Goal: Task Accomplishment & Management: Complete application form

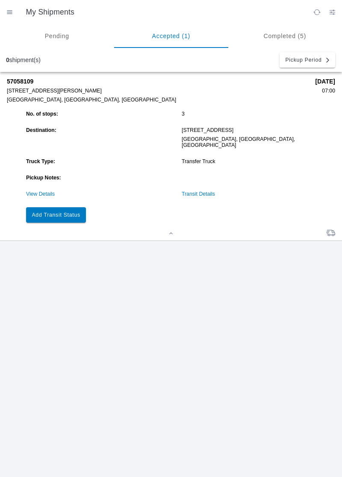
click at [204, 191] on link "Transit Details" at bounding box center [198, 194] width 33 height 6
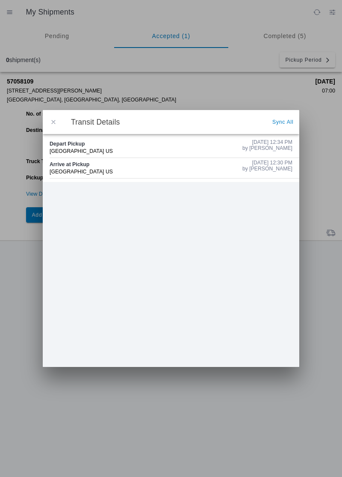
click at [57, 127] on button "button" at bounding box center [54, 122] width 18 height 18
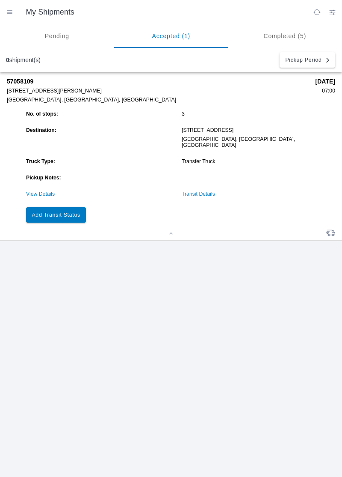
click at [0, 0] on slot "Add Transit Status" at bounding box center [0, 0] width 0 height 0
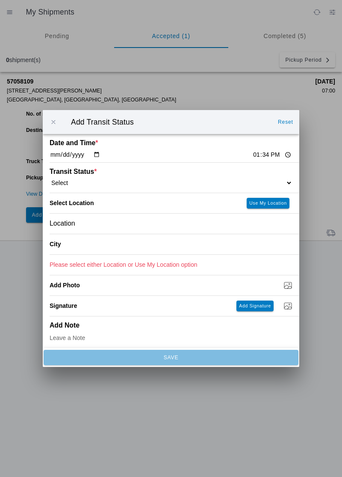
click at [252, 157] on input "13:34" at bounding box center [272, 154] width 40 height 9
type input "13:24"
click at [101, 181] on select "Select Arrive at Drop Off Arrive at Pickup Break Start Break Stop Depart Drop O…" at bounding box center [171, 183] width 243 height 8
select select "ARVDLVLOC"
click at [103, 230] on div "Location" at bounding box center [171, 224] width 243 height 20
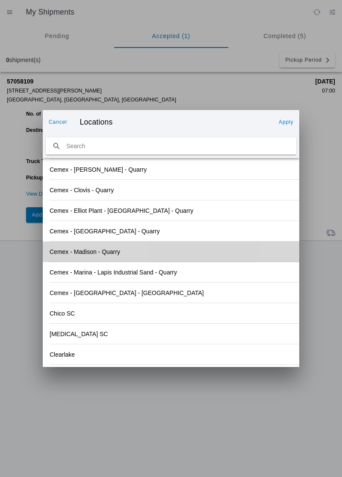
scroll to position [494, 0]
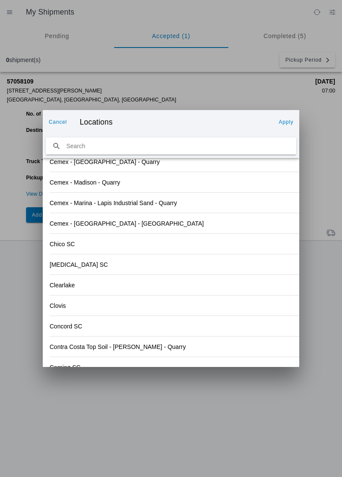
click at [80, 244] on div "Chico SC" at bounding box center [171, 244] width 243 height 20
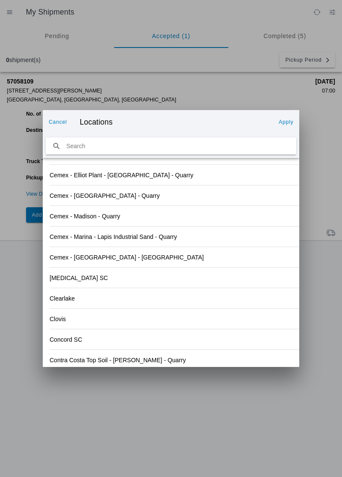
scroll to position [591, 0]
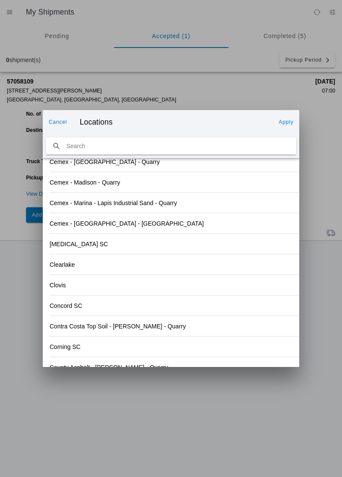
click at [291, 117] on button "Apply" at bounding box center [286, 122] width 21 height 14
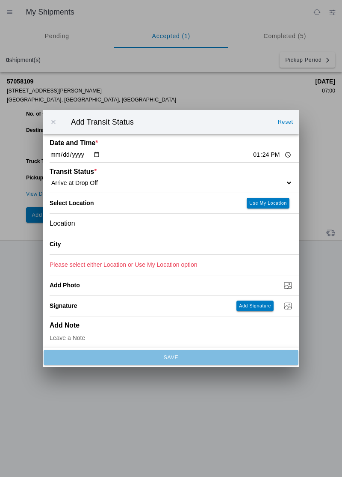
type input "Chico"
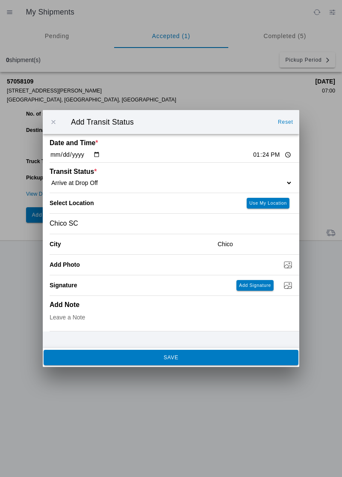
click at [190, 355] on span "SAVE" at bounding box center [170, 357] width 243 height 5
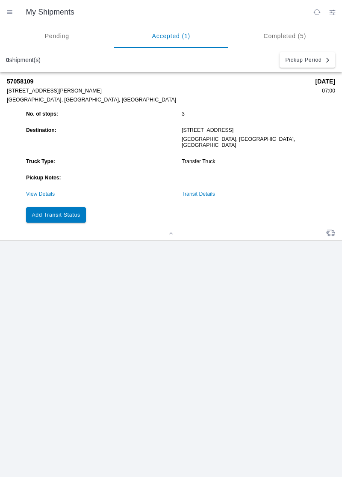
click at [0, 0] on slot "Add Transit Status" at bounding box center [0, 0] width 0 height 0
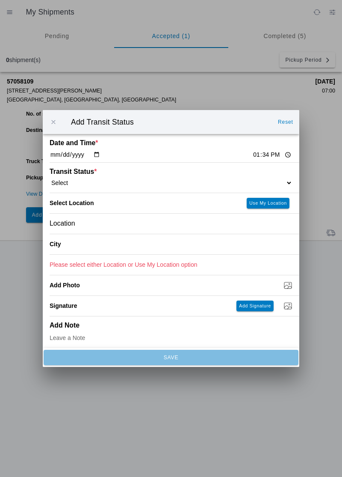
click at [252, 151] on input "13:34" at bounding box center [272, 154] width 40 height 9
type input "13:38"
click at [89, 181] on select "Select Arrive at Drop Off Arrive at Pickup Break Start Break Stop Depart Drop O…" at bounding box center [171, 183] width 243 height 8
select select "DPTDLVLOC"
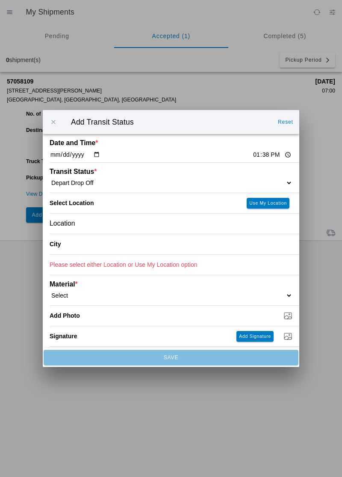
click at [114, 226] on div "Location" at bounding box center [171, 224] width 243 height 20
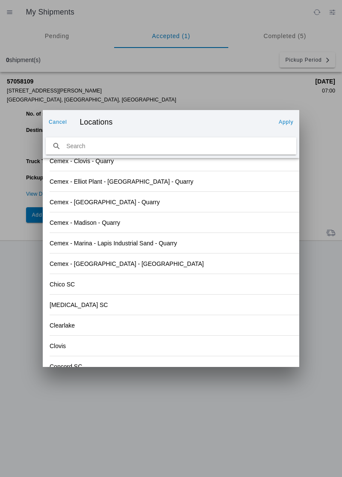
click at [81, 285] on div "Chico SC" at bounding box center [171, 284] width 243 height 20
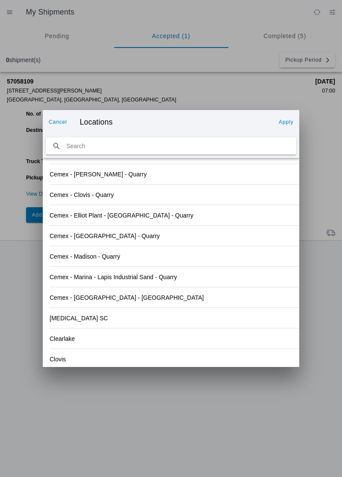
scroll to position [551, 0]
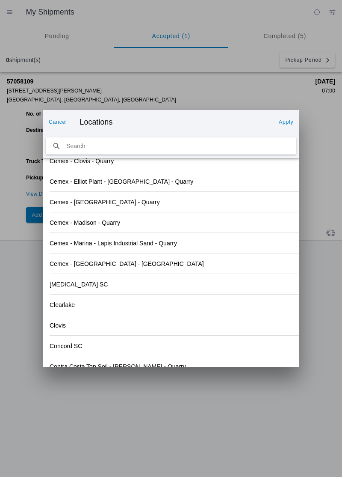
click at [294, 123] on button "Apply" at bounding box center [286, 122] width 21 height 14
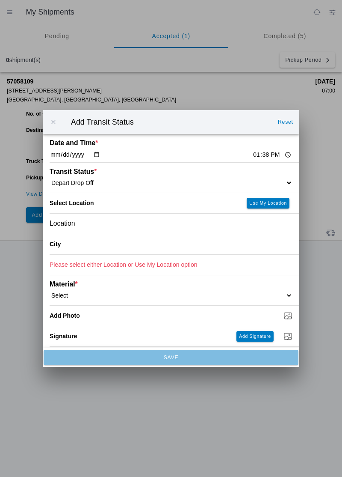
type input "Chico"
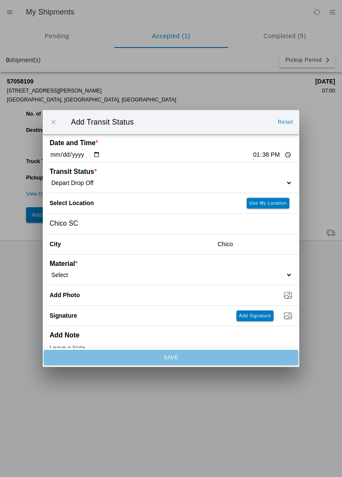
click at [94, 272] on select "Select 1" x 3" Rock 1" x 4" Rock 2" x 4" Rock Asphalt Cold Patch Backfill Spec …" at bounding box center [171, 275] width 243 height 8
select select "708651"
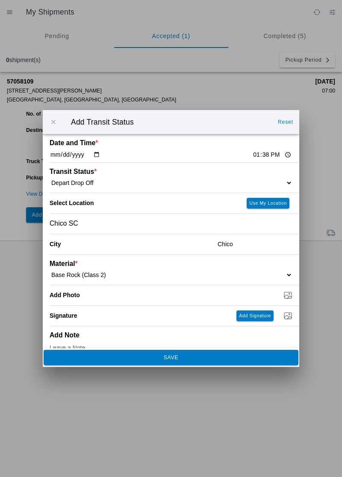
click at [206, 359] on span "SAVE" at bounding box center [170, 357] width 243 height 5
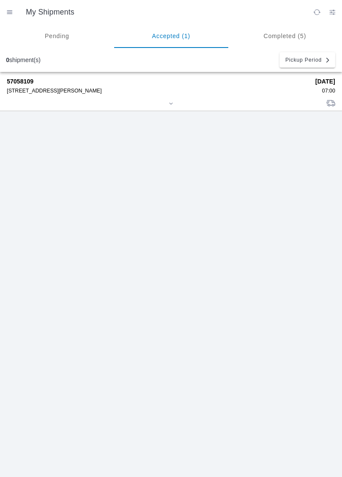
click at [40, 86] on div "57058109 [STREET_ADDRESS][PERSON_NAME]" at bounding box center [158, 86] width 303 height 16
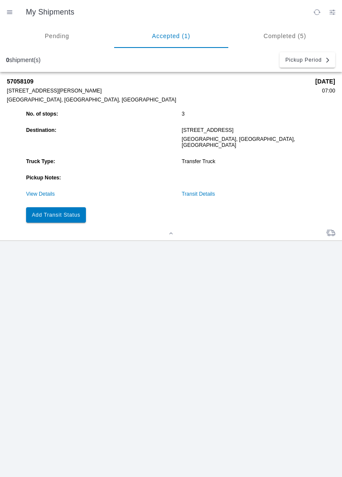
click at [0, 0] on slot "Add Transit Status" at bounding box center [0, 0] width 0 height 0
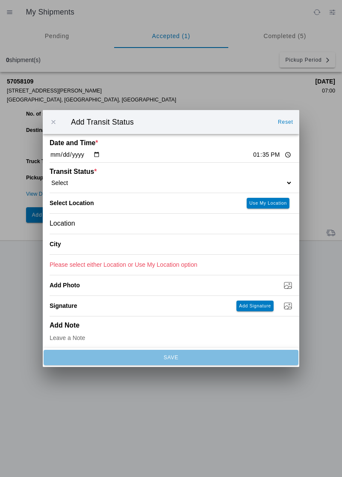
click at [252, 155] on input "13:35" at bounding box center [272, 154] width 40 height 9
type input "14:00"
click at [95, 182] on select "Select Arrive at Drop Off Arrive at Pickup Break Start Break Stop Depart Drop O…" at bounding box center [171, 183] width 243 height 8
select select "DELIVRED"
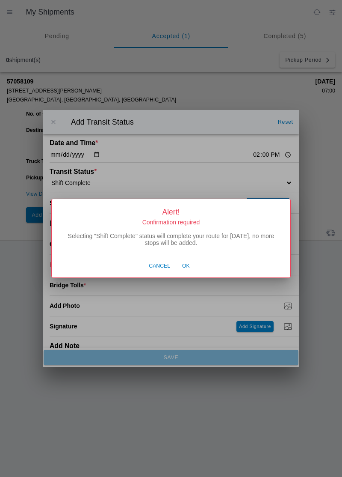
click at [191, 272] on button "Ok" at bounding box center [186, 266] width 16 height 16
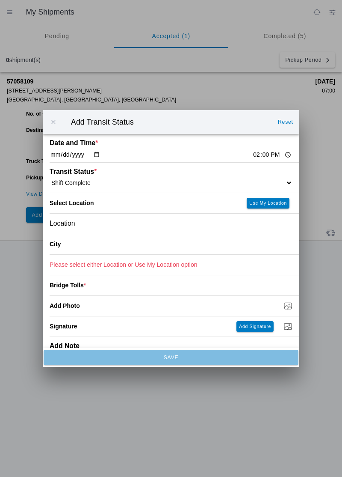
click at [105, 226] on div "Location" at bounding box center [171, 224] width 243 height 20
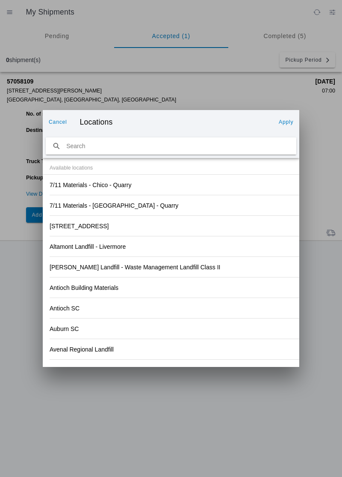
click at [218, 277] on div "Antioch Building Materials" at bounding box center [171, 287] width 243 height 20
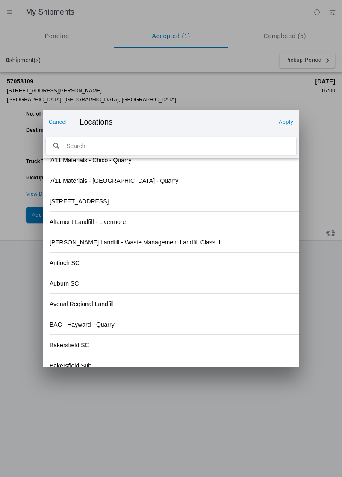
scroll to position [0, 0]
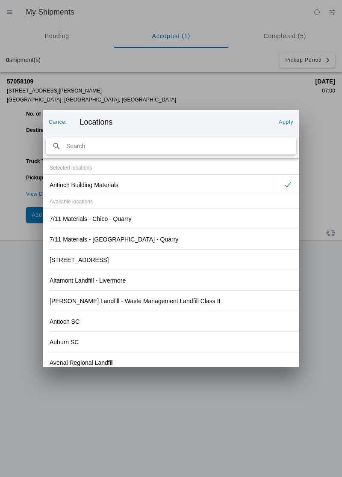
click at [67, 120] on button "Cancel" at bounding box center [57, 122] width 25 height 14
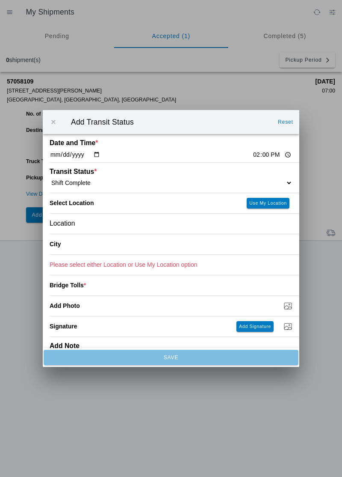
click at [89, 247] on ion-label "City" at bounding box center [130, 243] width 161 height 7
click at [62, 247] on div "City" at bounding box center [130, 244] width 161 height 20
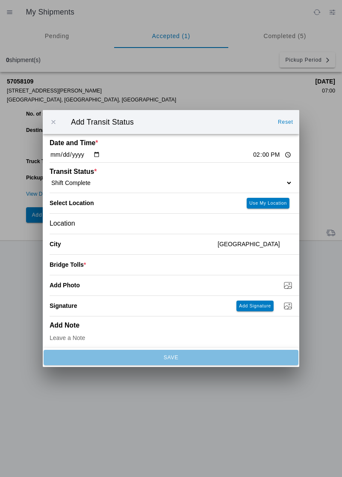
type input "[GEOGRAPHIC_DATA]"
click at [133, 265] on input "number" at bounding box center [189, 264] width 207 height 19
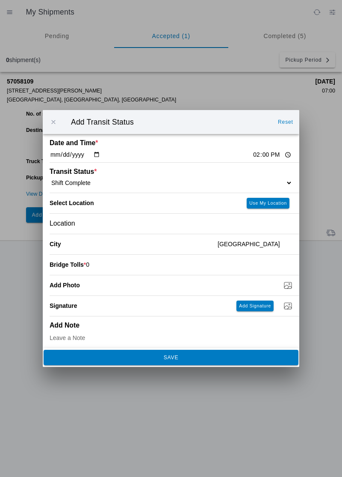
type input "0"
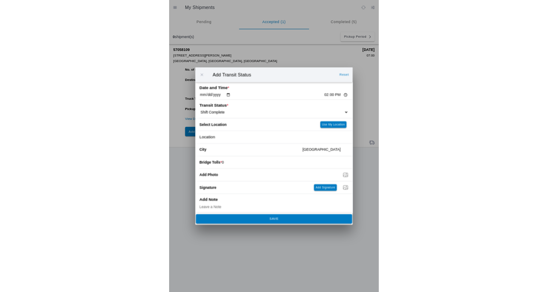
scroll to position [3, 0]
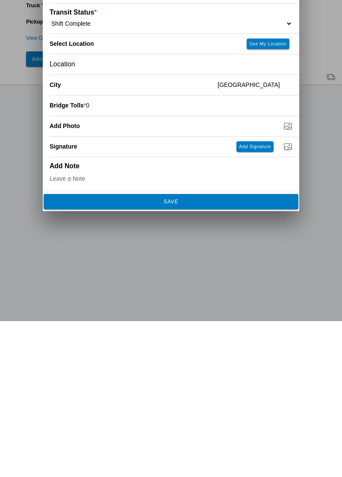
click at [187, 353] on button "SAVE" at bounding box center [171, 357] width 255 height 15
